Goal: Information Seeking & Learning: Find specific fact

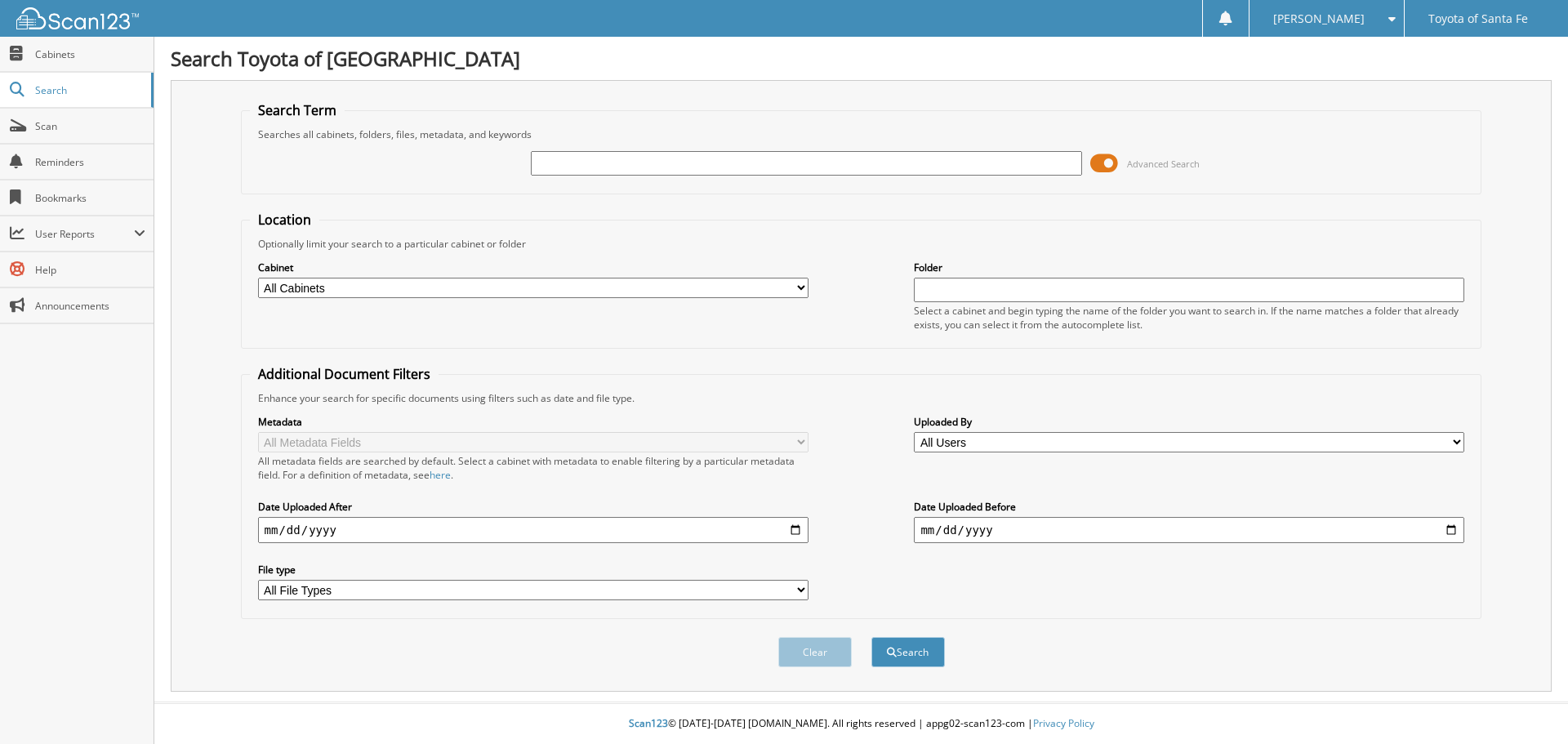
paste input "TMFB26785"
type input "TMFB26785"
click at [905, 648] on button "Search" at bounding box center [908, 652] width 74 height 30
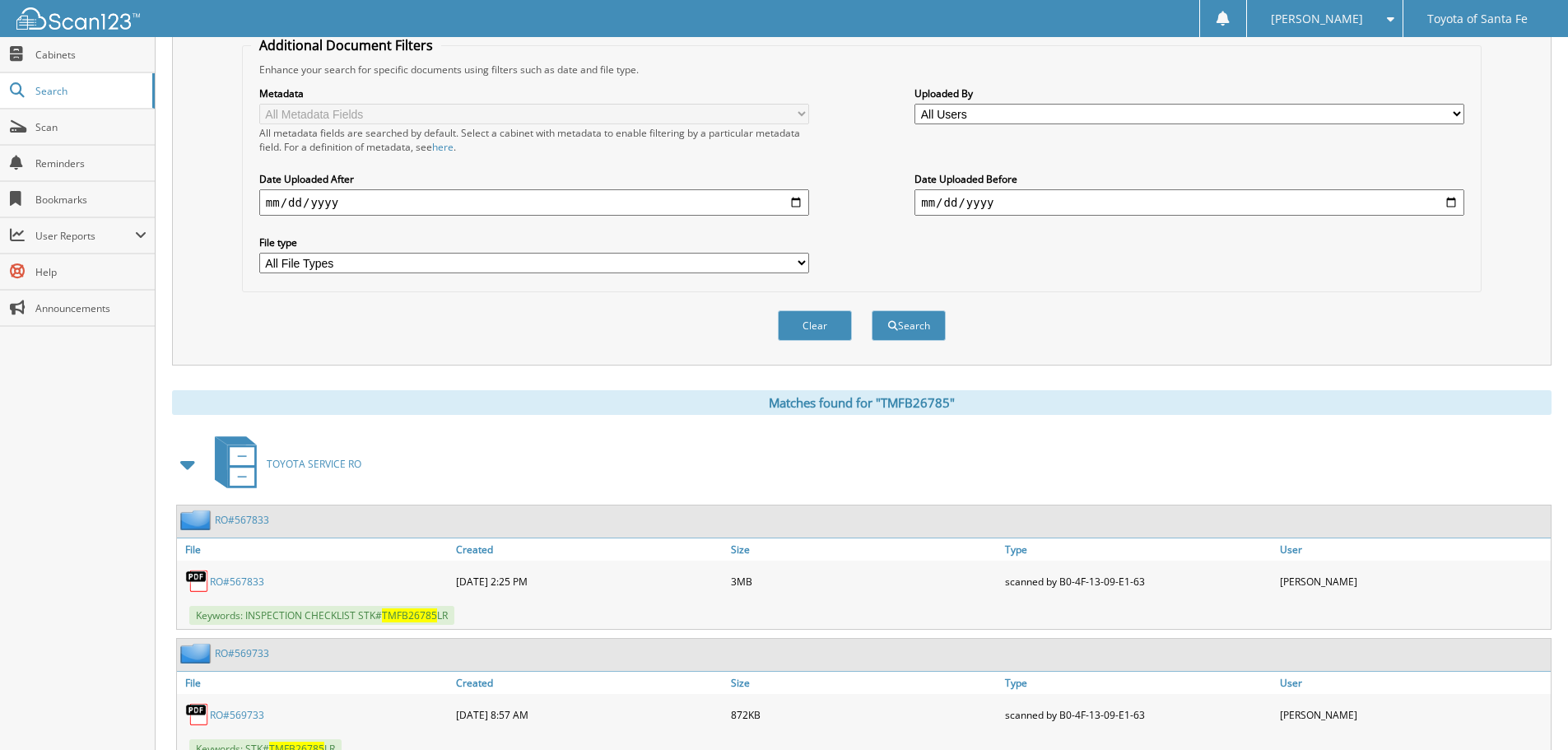
scroll to position [412, 0]
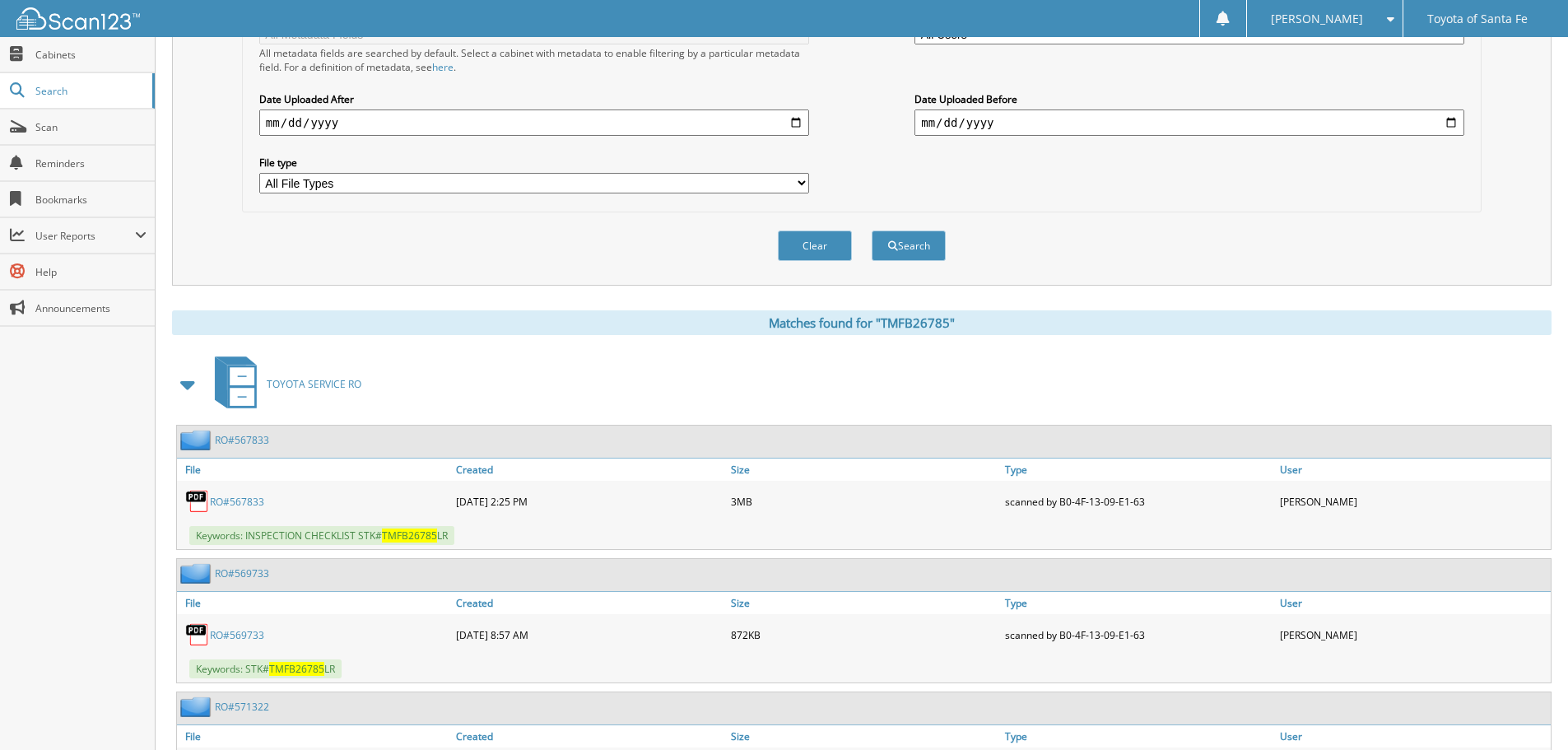
click at [237, 501] on link "RO#567833" at bounding box center [236, 502] width 54 height 14
